Goal: Task Accomplishment & Management: Complete application form

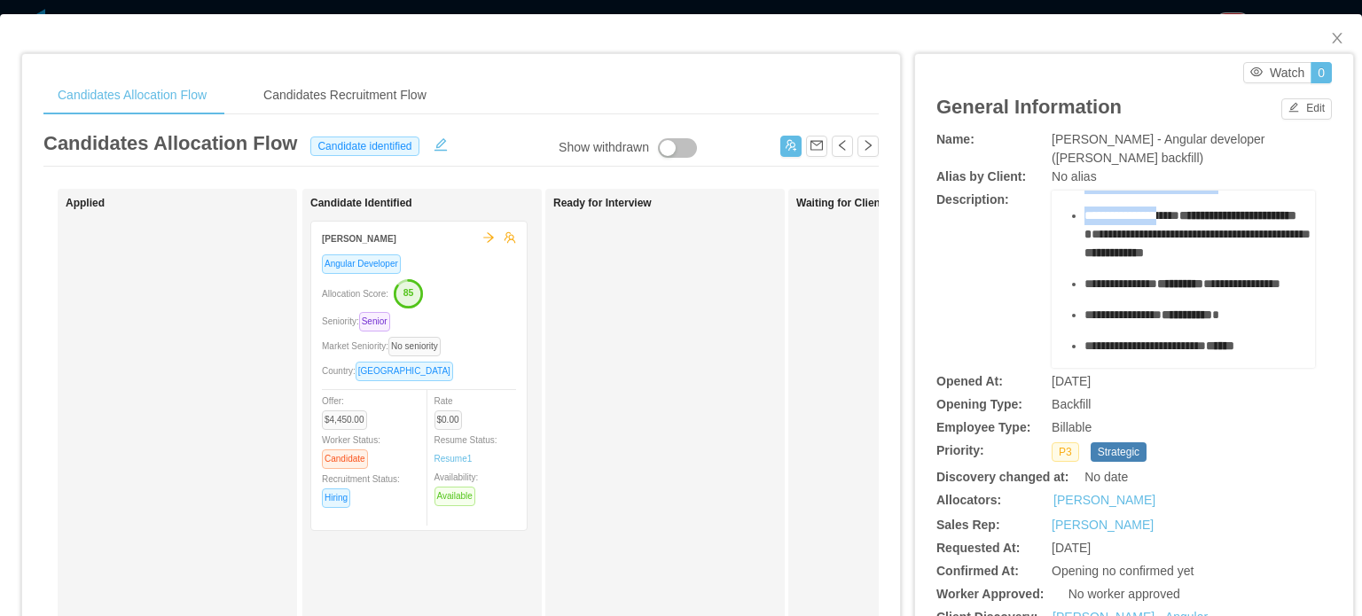
scroll to position [355, 0]
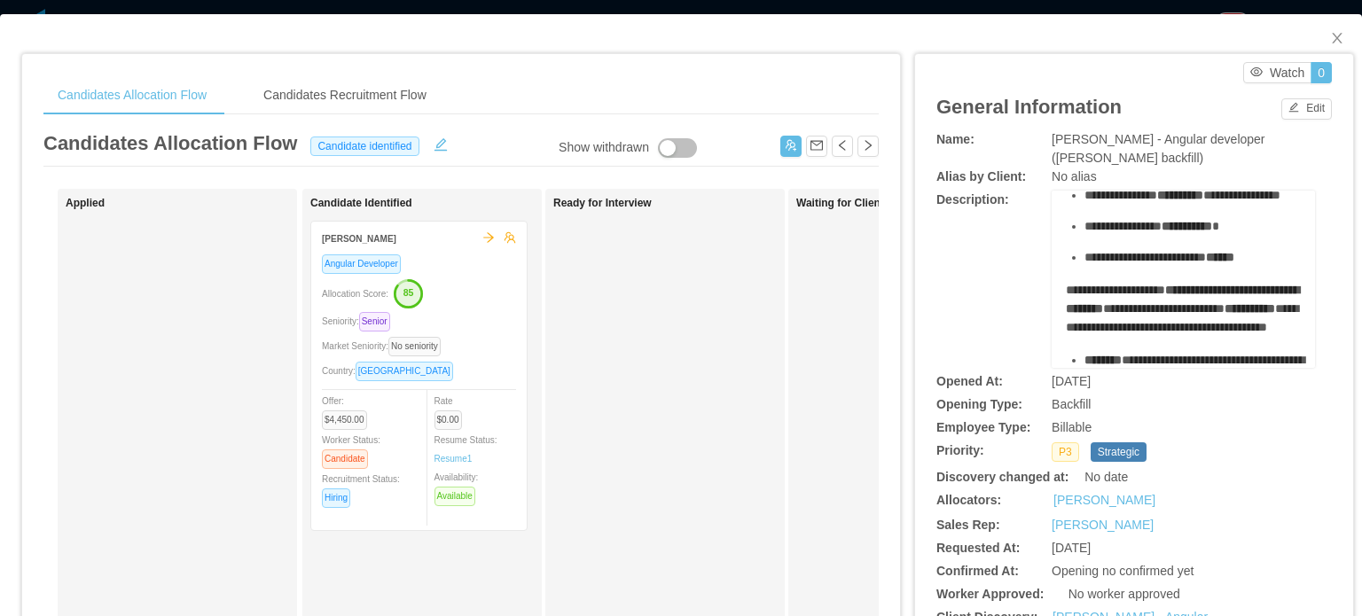
drag, startPoint x: 1071, startPoint y: 254, endPoint x: 1239, endPoint y: 249, distance: 168.5
click at [1239, 249] on ul "**********" at bounding box center [1184, 80] width 236 height 372
copy ul "**********"
